Goal: Information Seeking & Learning: Learn about a topic

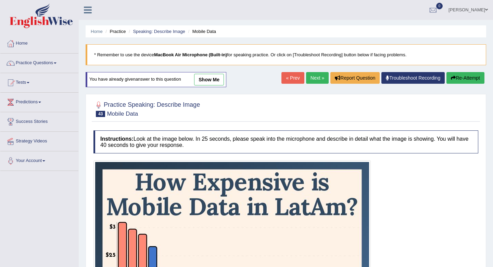
click at [313, 78] on link "Next »" at bounding box center [317, 78] width 23 height 12
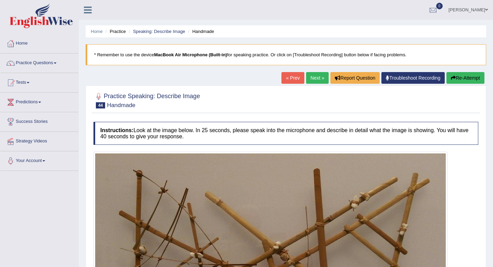
click at [313, 78] on link "Next »" at bounding box center [317, 78] width 23 height 12
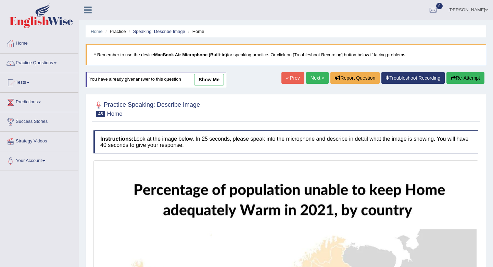
click at [313, 78] on link "Next »" at bounding box center [317, 78] width 23 height 12
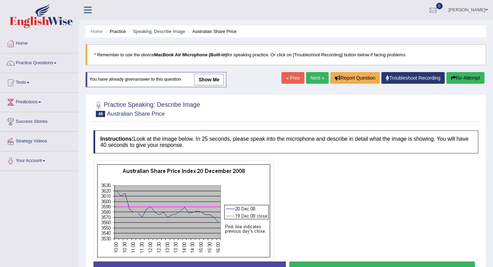
click at [313, 78] on link "Next »" at bounding box center [317, 78] width 23 height 12
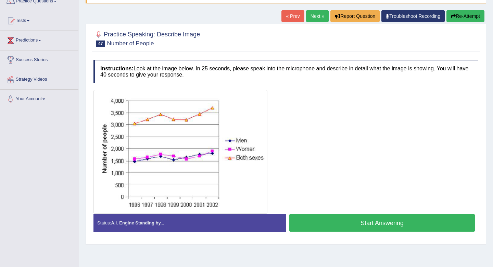
scroll to position [67, 0]
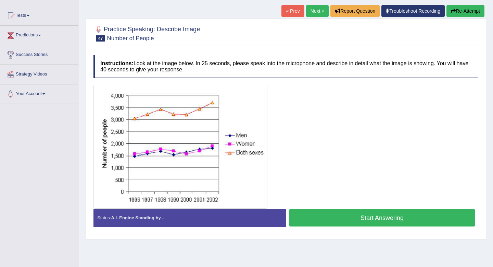
click at [468, 11] on button "Re-Attempt" at bounding box center [466, 11] width 38 height 12
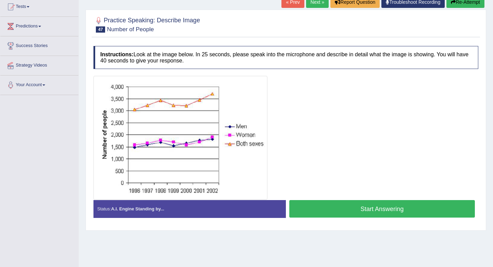
scroll to position [67, 0]
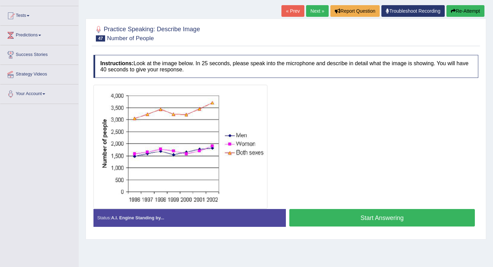
click at [319, 220] on button "Start Answering" at bounding box center [383, 217] width 186 height 17
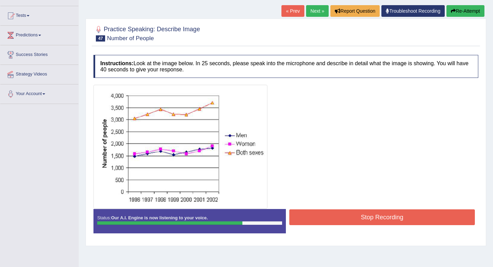
click at [331, 218] on button "Stop Recording" at bounding box center [383, 217] width 186 height 16
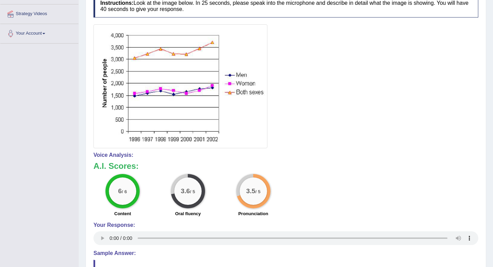
scroll to position [0, 0]
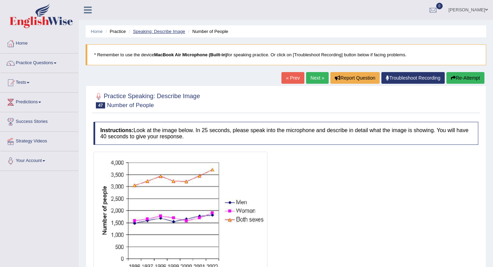
click at [181, 33] on link "Speaking: Describe Image" at bounding box center [159, 31] width 52 height 5
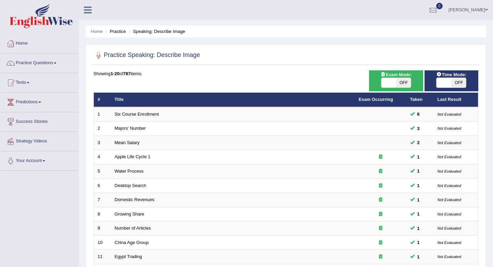
click at [459, 81] on span "OFF" at bounding box center [459, 83] width 15 height 10
checkbox input "true"
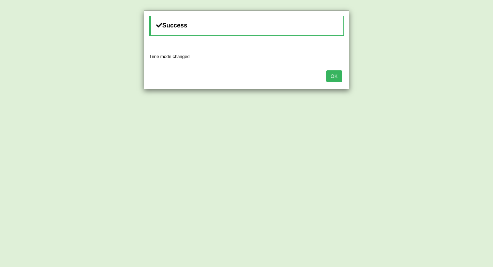
click at [333, 72] on button "OK" at bounding box center [335, 76] width 16 height 12
